Goal: Use online tool/utility: Utilize a website feature to perform a specific function

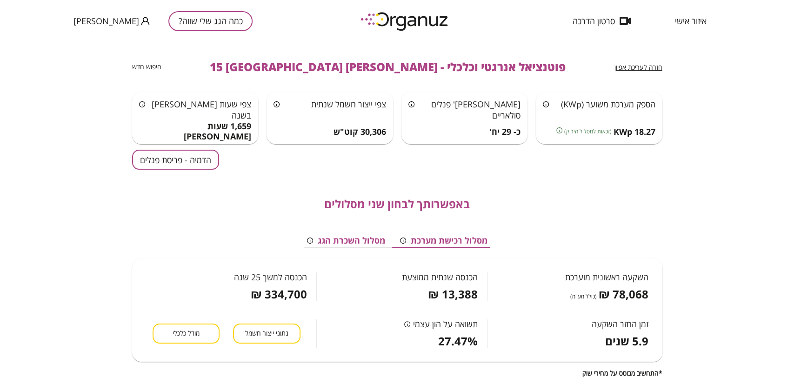
click at [657, 68] on span "חזרה לעריכת אפיון" at bounding box center [638, 67] width 48 height 9
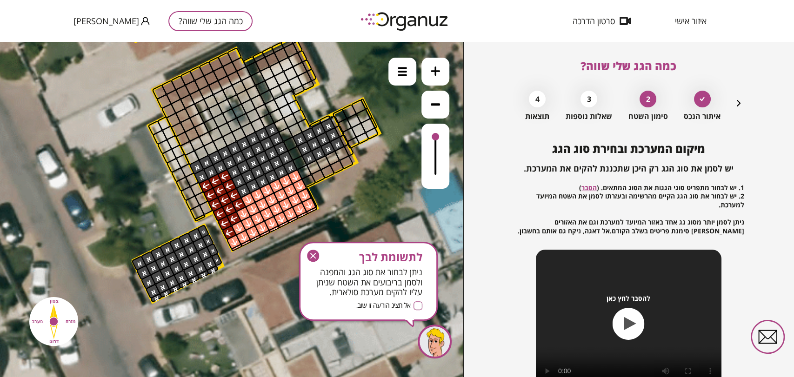
click at [314, 256] on icon "button" at bounding box center [313, 256] width 12 height 12
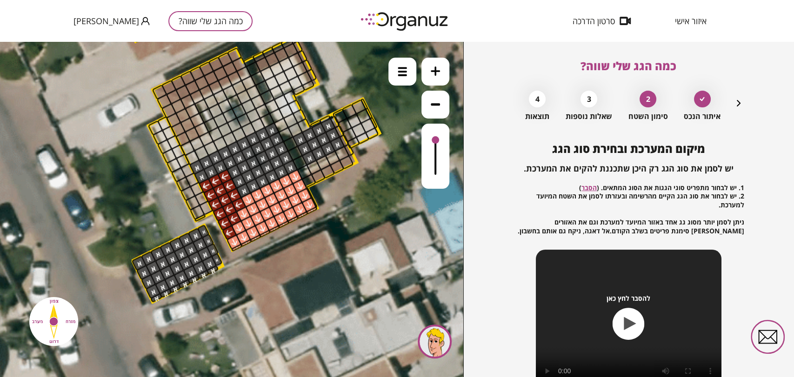
click at [435, 141] on div at bounding box center [434, 139] width 7 height 7
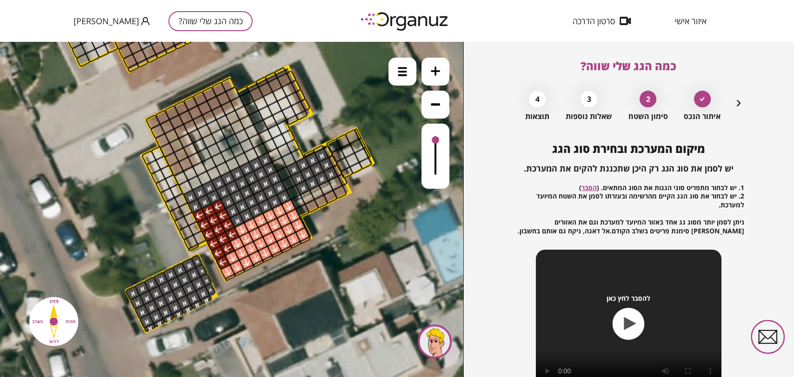
drag, startPoint x: 352, startPoint y: 232, endPoint x: 351, endPoint y: 263, distance: 30.7
click at [351, 263] on icon at bounding box center [205, 83] width 1255 height 1255
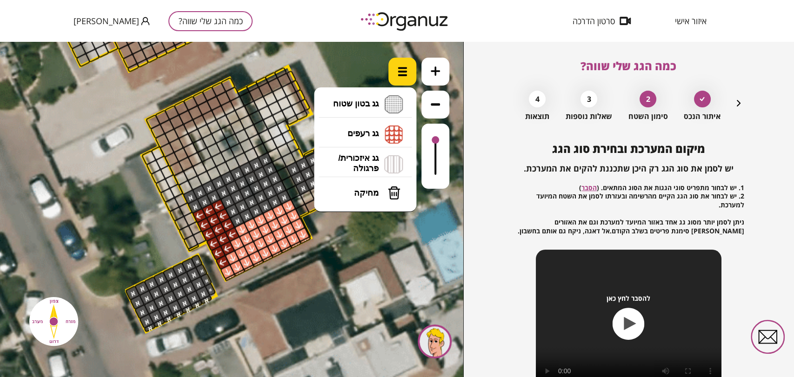
click at [400, 75] on img at bounding box center [402, 71] width 9 height 9
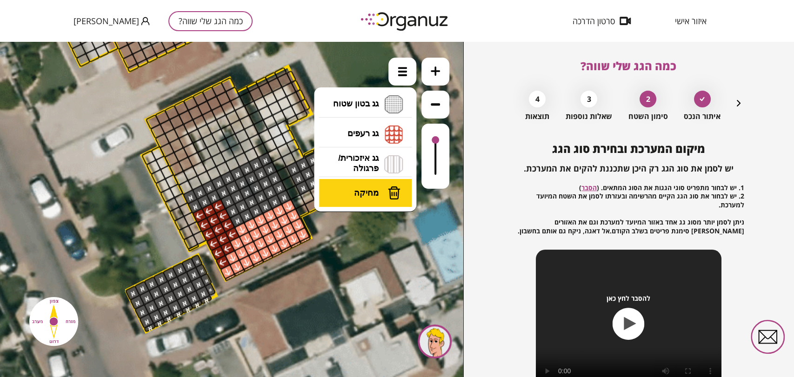
click at [386, 191] on button "מחיקה" at bounding box center [365, 193] width 93 height 28
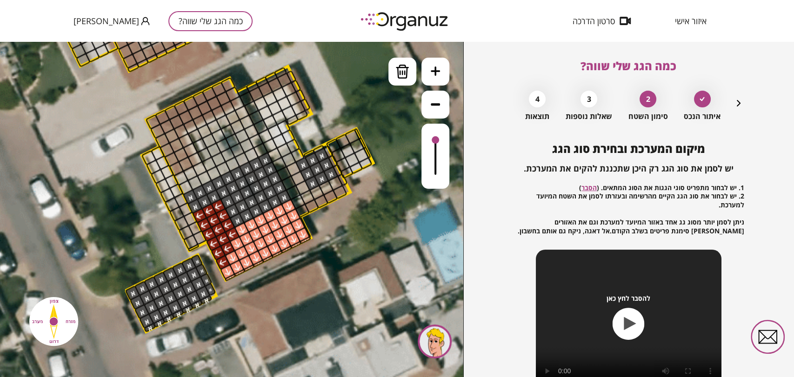
drag, startPoint x: 291, startPoint y: 167, endPoint x: 312, endPoint y: 202, distance: 40.5
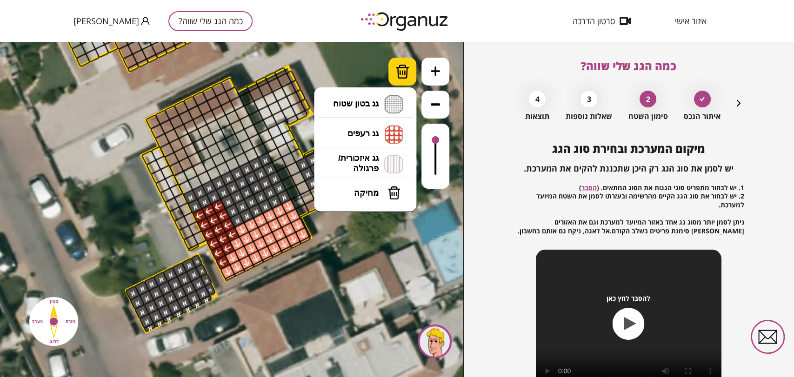
click at [413, 73] on div at bounding box center [402, 72] width 28 height 28
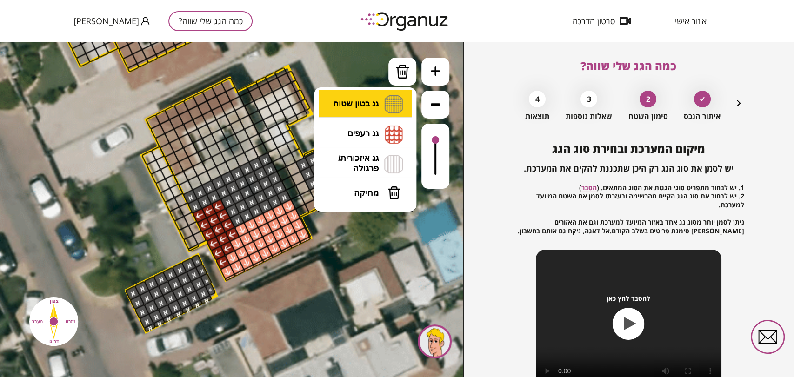
click at [378, 102] on li "גג בטון שטוח מפלס א א מפלס ב ב מפלס ג ג" at bounding box center [365, 105] width 98 height 30
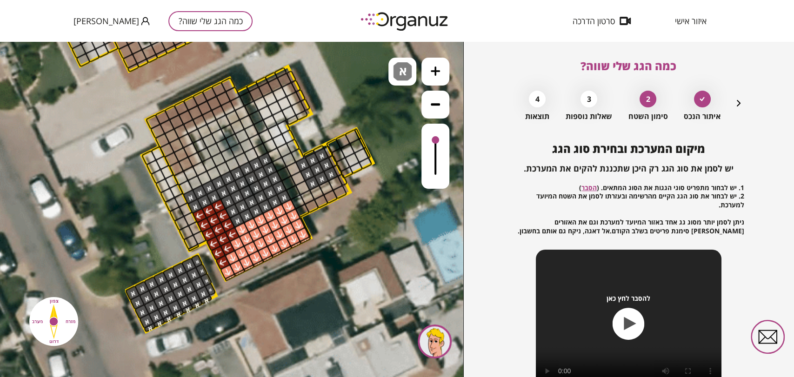
drag, startPoint x: 379, startPoint y: 114, endPoint x: 312, endPoint y: 121, distance: 67.3
click at [380, 114] on div ".st0 { fill: #FFFFFF; } .st0 { fill: #FFFFFF; }" at bounding box center [231, 209] width 463 height 335
drag, startPoint x: 320, startPoint y: 147, endPoint x: 312, endPoint y: 152, distance: 9.4
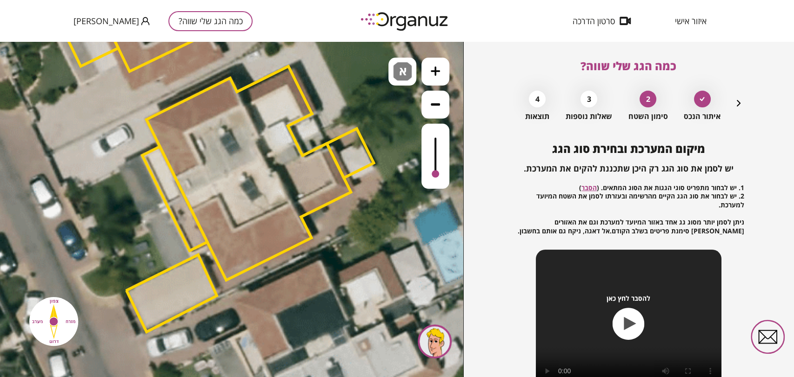
drag, startPoint x: 432, startPoint y: 136, endPoint x: 441, endPoint y: 186, distance: 51.4
click at [441, 186] on div at bounding box center [435, 156] width 28 height 65
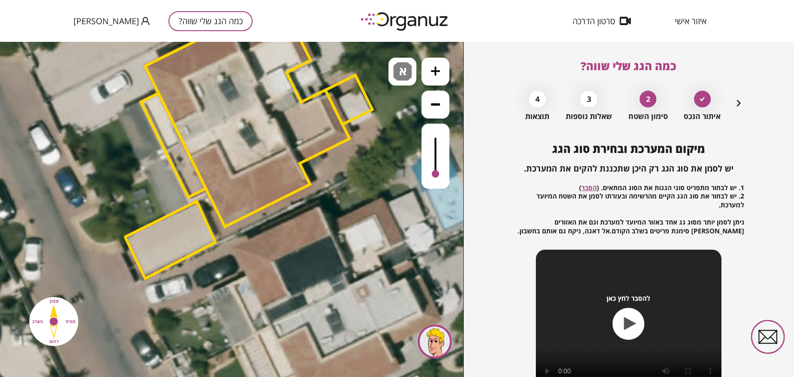
drag, startPoint x: 333, startPoint y: 231, endPoint x: 330, endPoint y: 198, distance: 33.2
click at [330, 198] on icon at bounding box center [204, 29] width 1255 height 1255
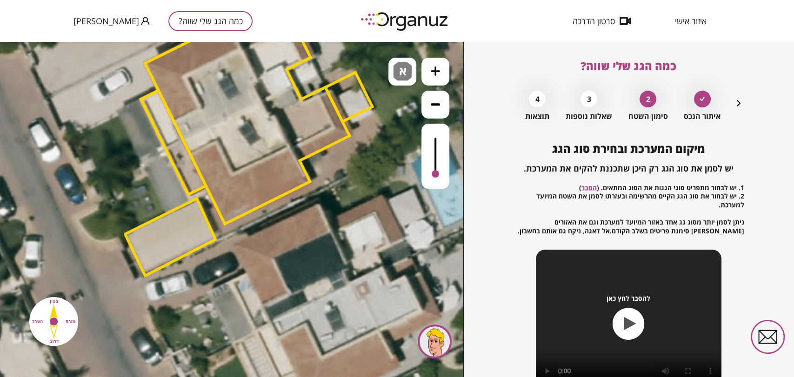
click at [168, 246] on div at bounding box center [173, 250] width 15 height 15
click at [184, 229] on div at bounding box center [187, 232] width 15 height 15
click at [119, 268] on icon at bounding box center [204, 26] width 1255 height 1255
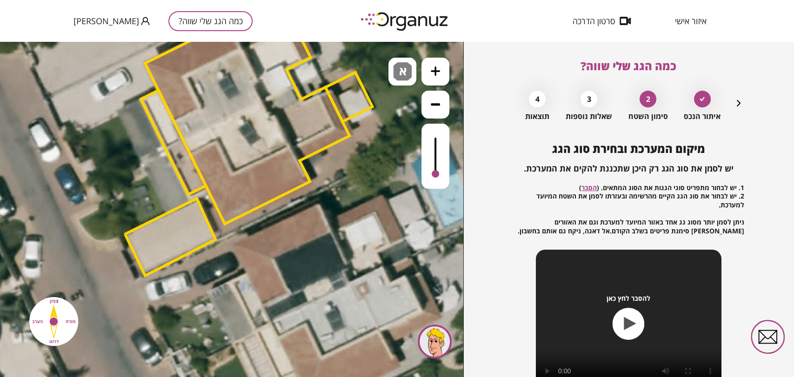
click at [101, 270] on icon at bounding box center [204, 26] width 1255 height 1255
click at [165, 242] on div at bounding box center [168, 240] width 15 height 15
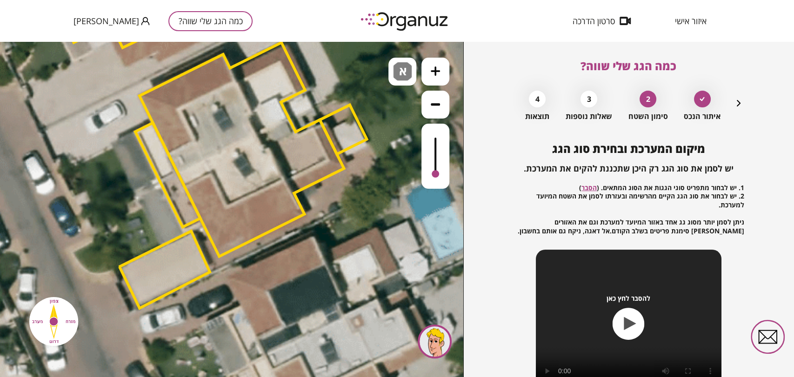
drag, startPoint x: 114, startPoint y: 166, endPoint x: 108, endPoint y: 199, distance: 33.0
click at [108, 199] on icon at bounding box center [199, 59] width 1255 height 1255
click at [432, 145] on div at bounding box center [435, 156] width 28 height 65
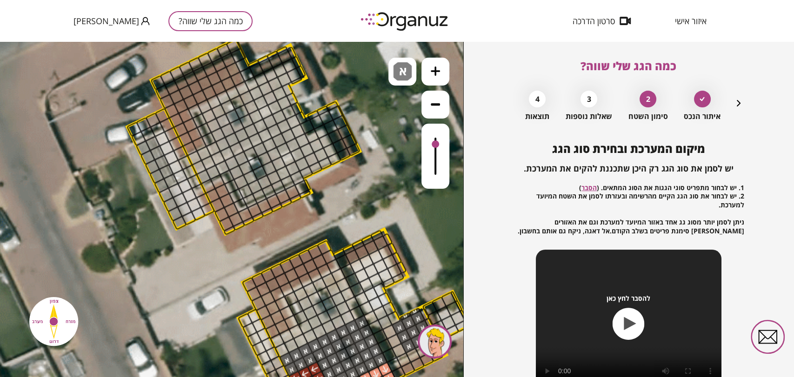
drag, startPoint x: 59, startPoint y: 208, endPoint x: 168, endPoint y: 400, distance: 220.5
click at [168, 42] on html ".st0 { fill: #FFFFFF; } .st0 { fill: #FFFFFF; }" at bounding box center [231, 42] width 463 height 0
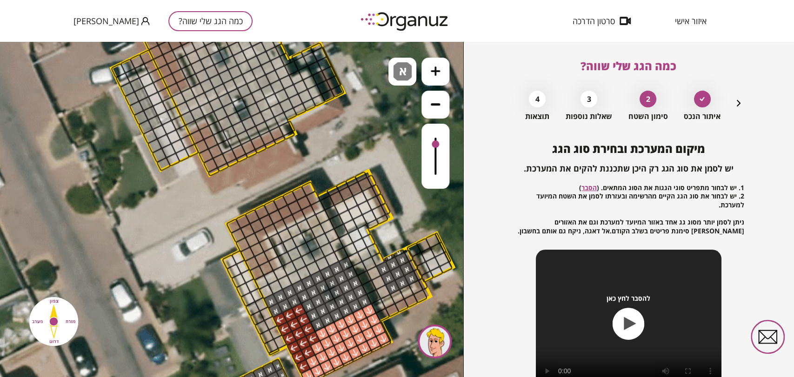
click at [115, 212] on icon at bounding box center [286, 187] width 1255 height 1255
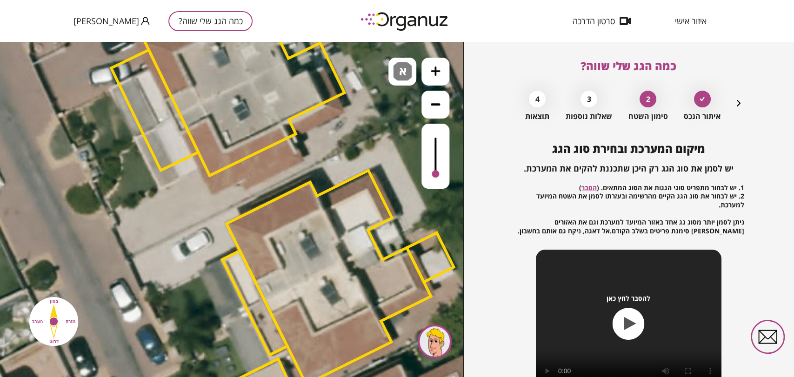
drag, startPoint x: 433, startPoint y: 144, endPoint x: 432, endPoint y: 176, distance: 32.1
click at [432, 176] on div at bounding box center [434, 173] width 7 height 7
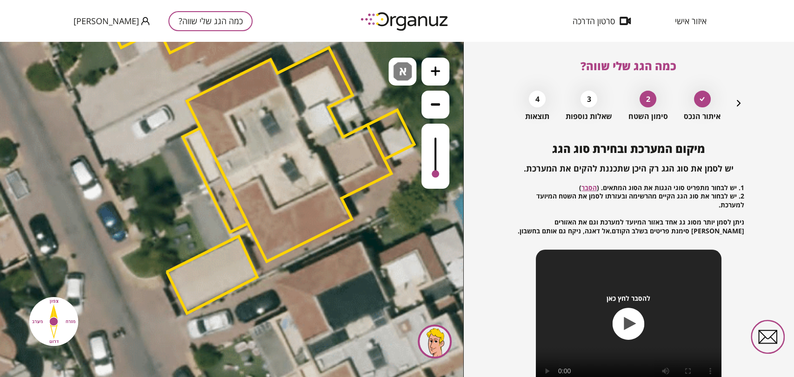
drag, startPoint x: 192, startPoint y: 204, endPoint x: 157, endPoint y: 74, distance: 134.3
click at [157, 74] on icon at bounding box center [246, 64] width 1255 height 1255
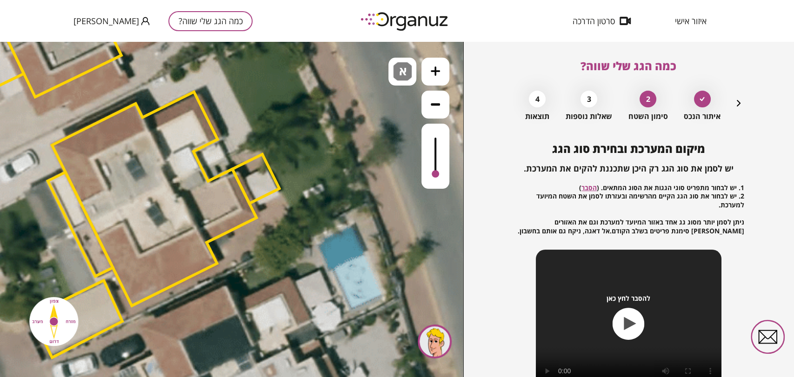
drag, startPoint x: 142, startPoint y: 278, endPoint x: 8, endPoint y: 313, distance: 138.5
click at [7, 321] on icon at bounding box center [111, 108] width 1255 height 1255
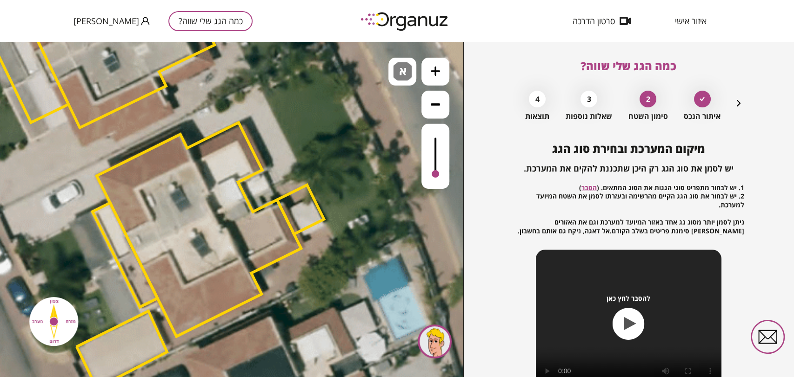
drag, startPoint x: 49, startPoint y: 119, endPoint x: 96, endPoint y: 146, distance: 53.7
click at [96, 146] on icon at bounding box center [156, 139] width 1255 height 1255
